Goal: Navigation & Orientation: Find specific page/section

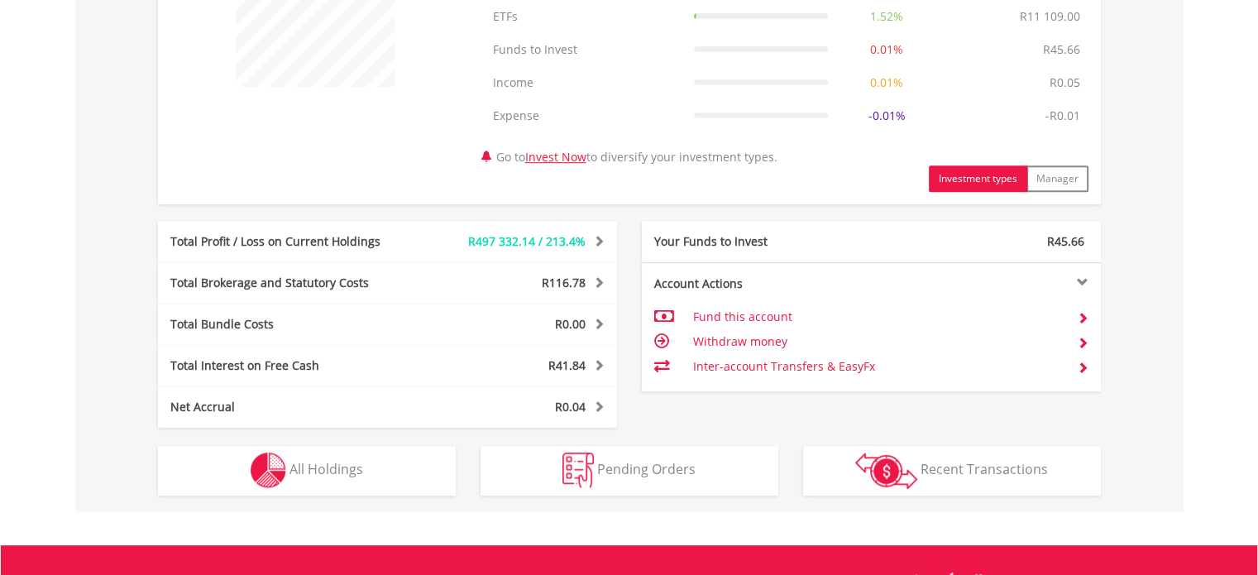
scroll to position [745, 0]
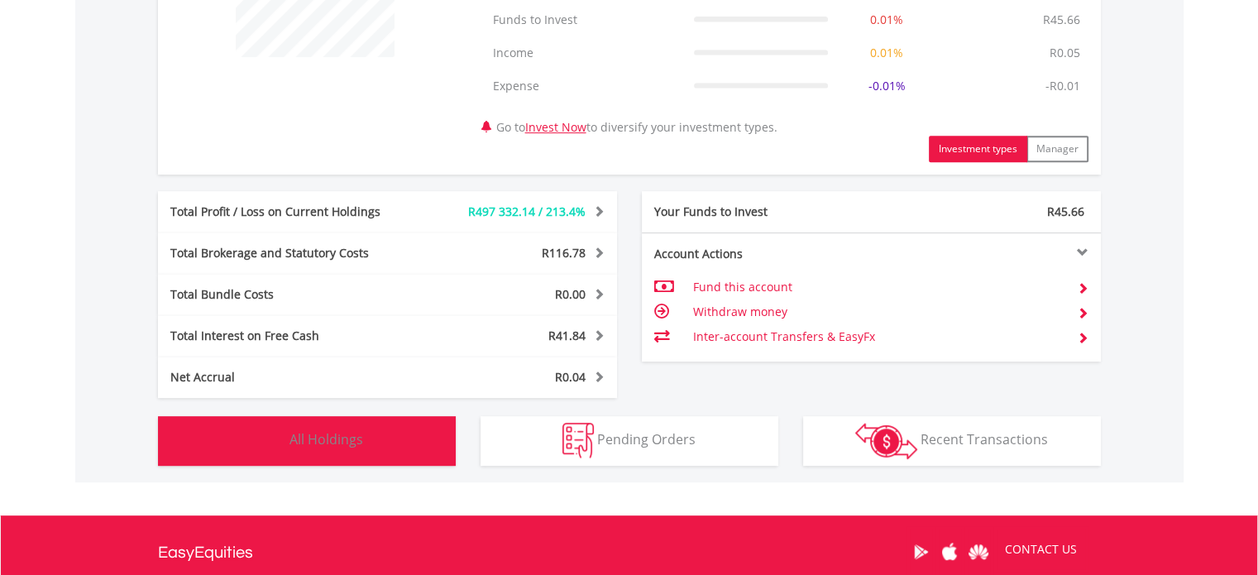
click at [309, 447] on span "All Holdings" at bounding box center [327, 439] width 74 height 18
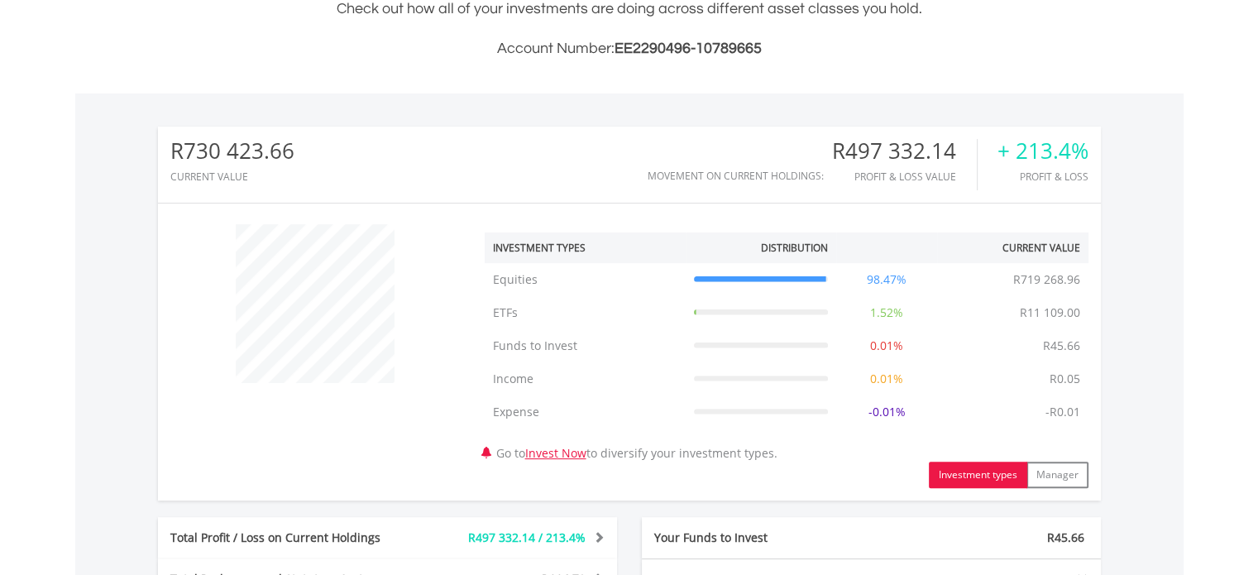
scroll to position [0, 0]
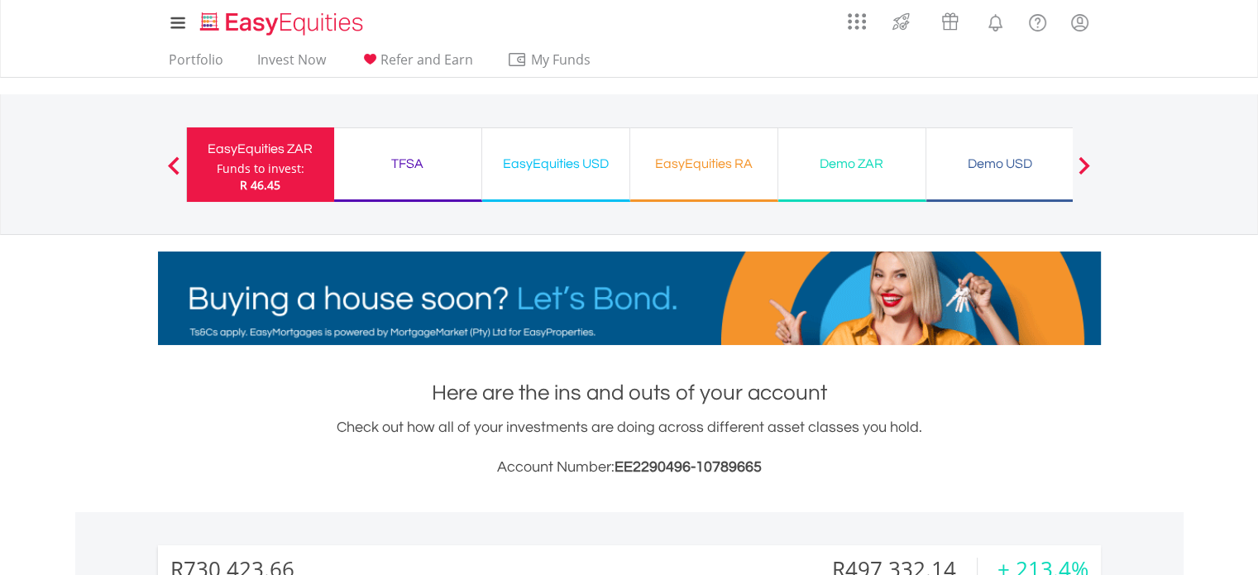
click at [530, 160] on div "EasyEquities USD" at bounding box center [555, 163] width 127 height 23
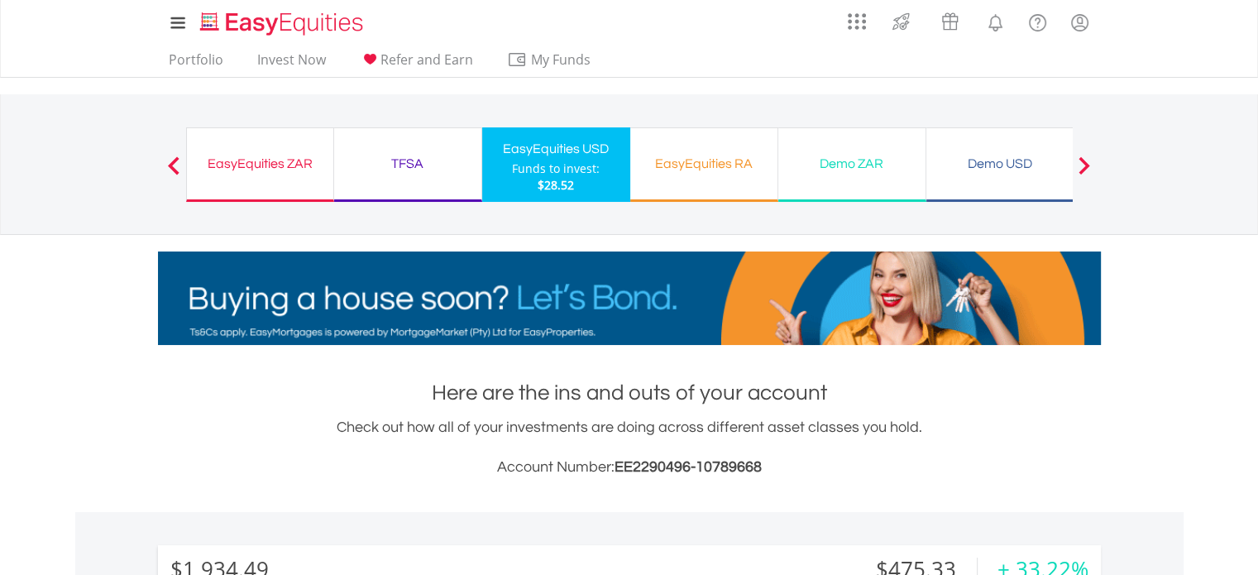
scroll to position [159, 314]
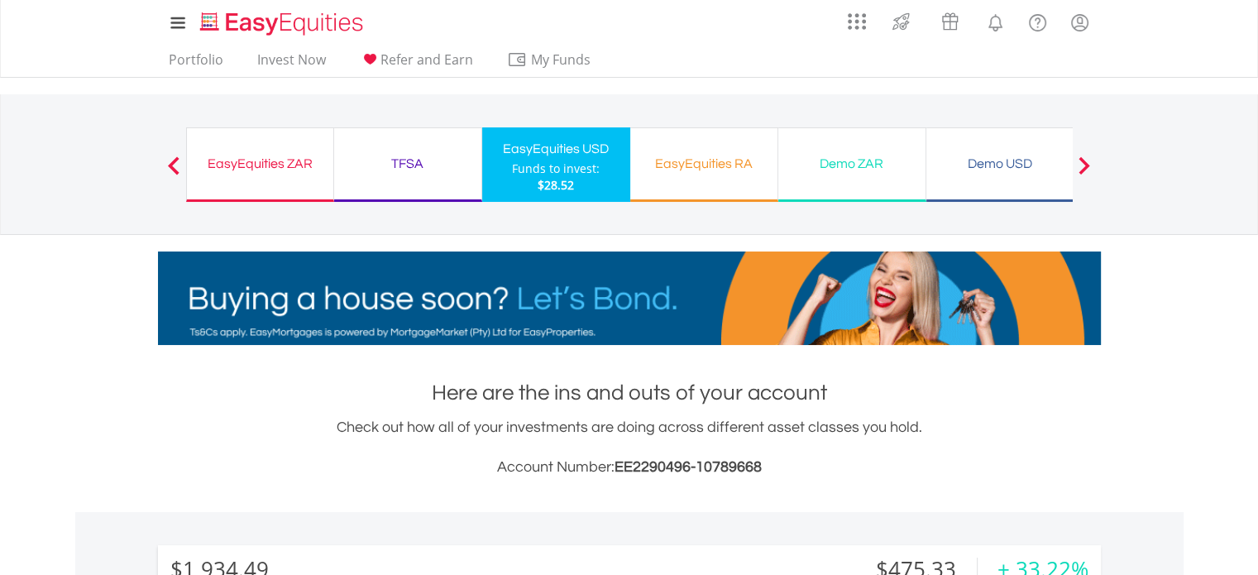
click at [681, 159] on div "EasyEquities RA" at bounding box center [703, 163] width 127 height 23
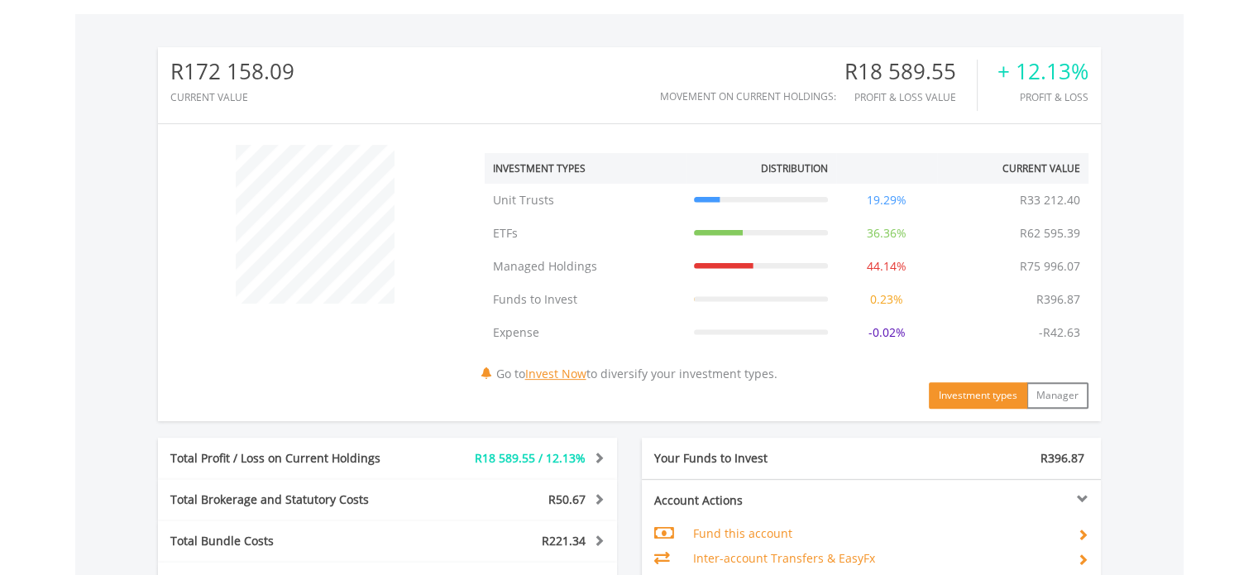
scroll to position [260, 0]
